Goal: Check status: Check status

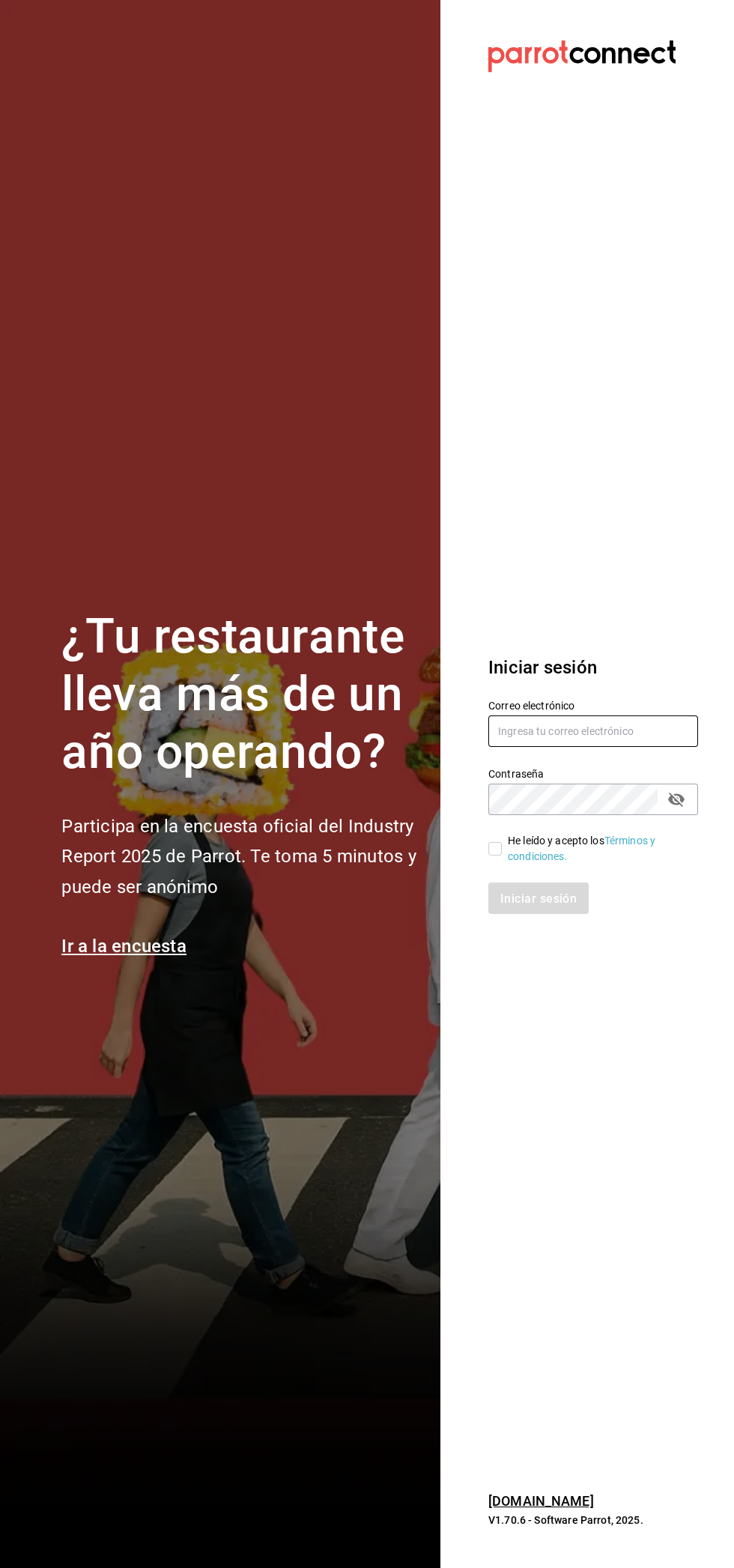
click at [617, 731] on input "text" at bounding box center [592, 731] width 210 height 31
type input "Yobalpedro@gmail.com"
click at [495, 848] on input "He leído y acepto los Términos y condiciones." at bounding box center [495, 849] width 14 height 14
checkbox input "true"
click at [547, 909] on button "Iniciar sesión" at bounding box center [539, 898] width 102 height 31
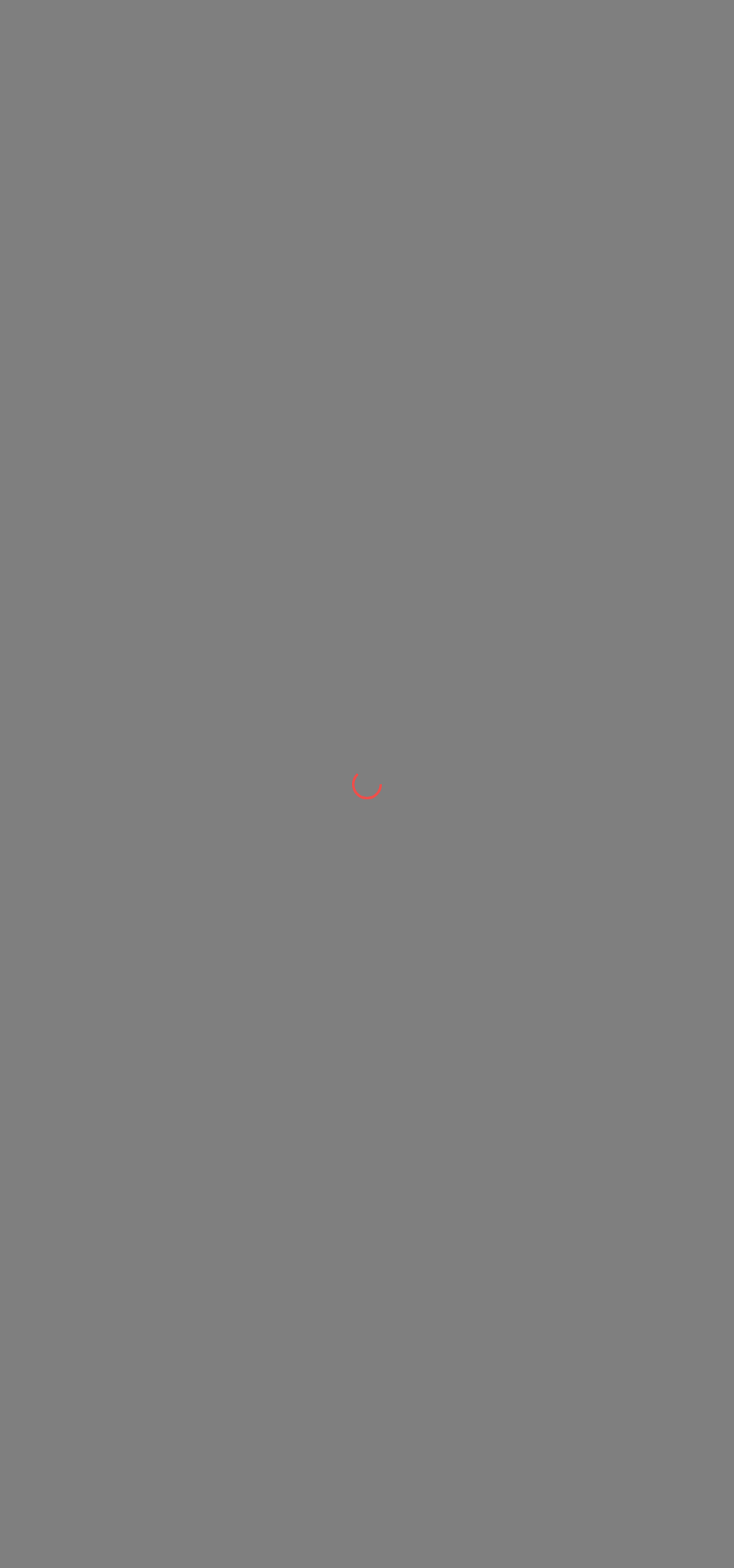
click at [580, 907] on div at bounding box center [367, 784] width 734 height 1568
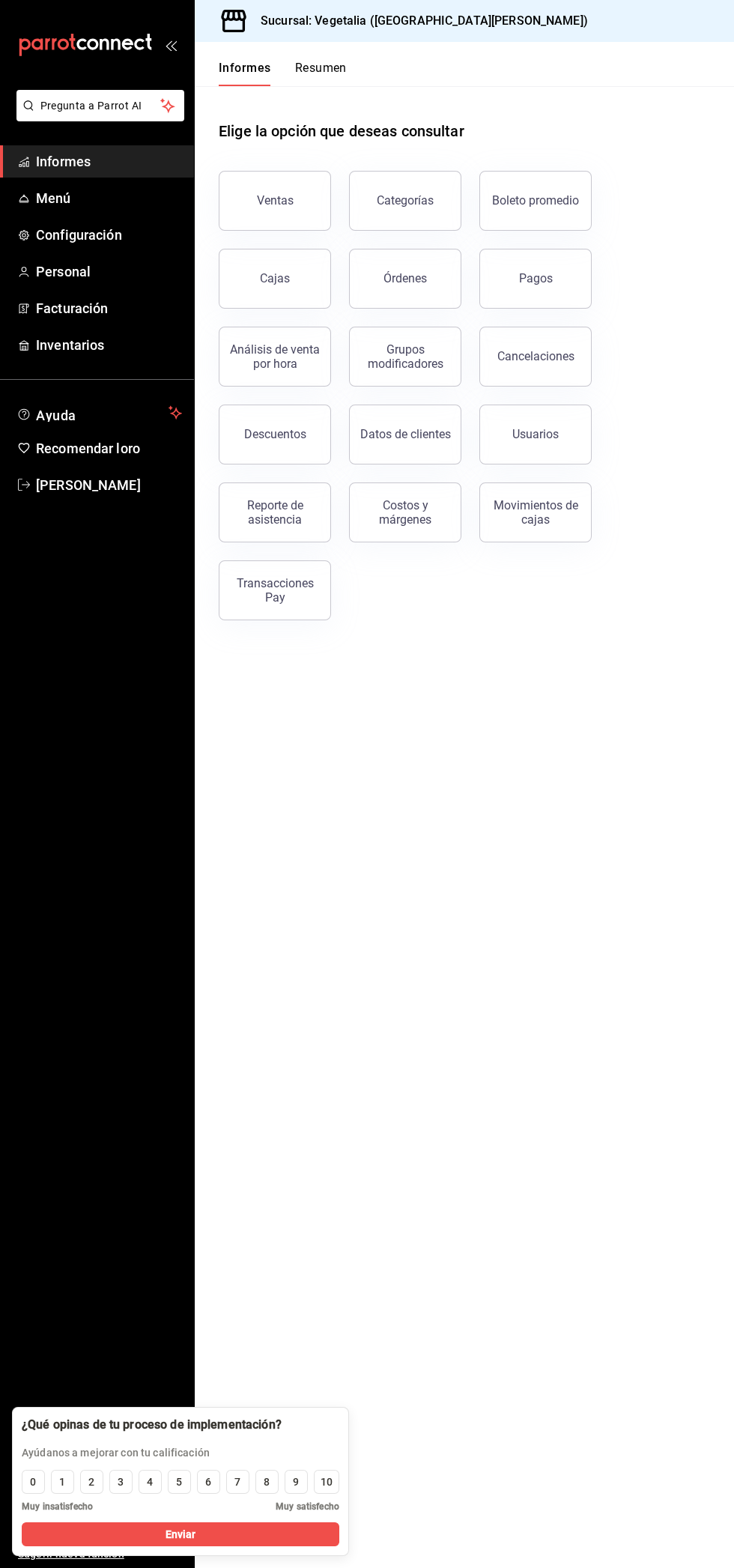
click at [566, 276] on button "Pagos" at bounding box center [535, 278] width 112 height 60
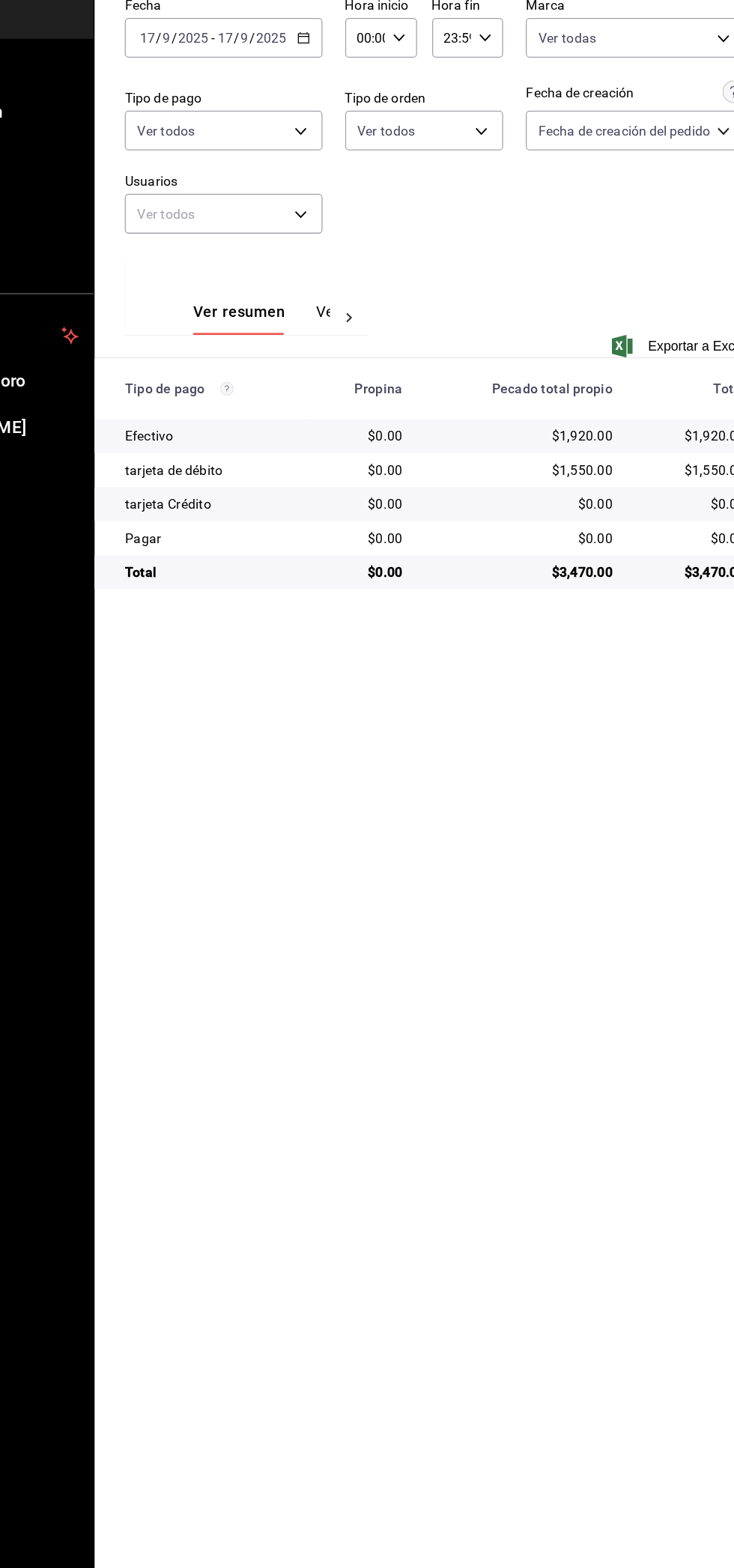
click at [561, 1363] on main "Regresar Pagos Fecha [DATE] [DATE] - [DATE] [DATE] Hora inicio 00:00 Hora inici…" at bounding box center [464, 805] width 539 height 1526
click at [575, 1389] on main "Regresar Pagos Fecha 2025-09-17 17 / 9 / 2025 - 2025-09-17 17 / 9 / 2025 Hora i…" at bounding box center [464, 805] width 539 height 1526
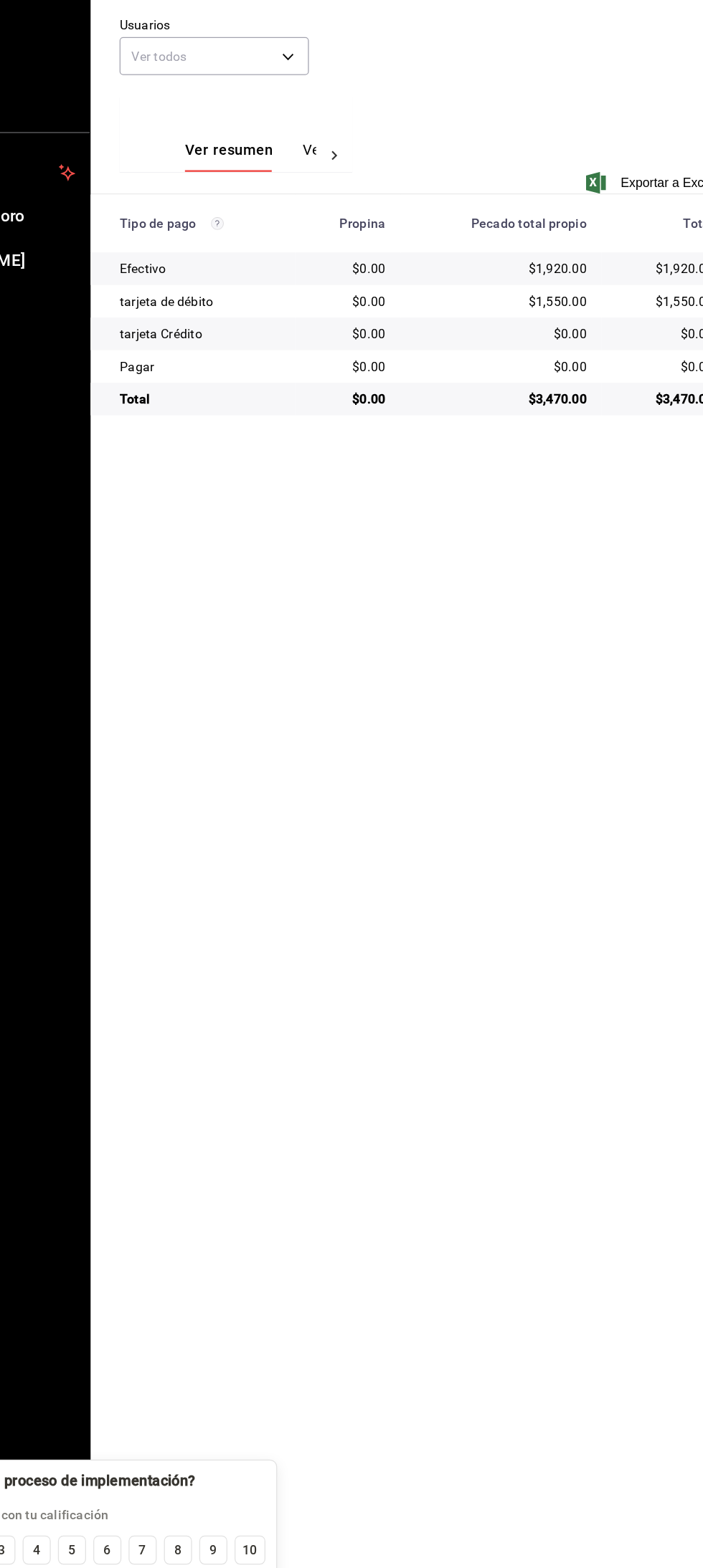
click at [398, 1368] on main "Regresar Pagos Fecha 2025-09-17 17 / 9 / 2025 - 2025-09-17 17 / 9 / 2025 Hora i…" at bounding box center [444, 804] width 516 height 1528
